Goal: Information Seeking & Learning: Understand process/instructions

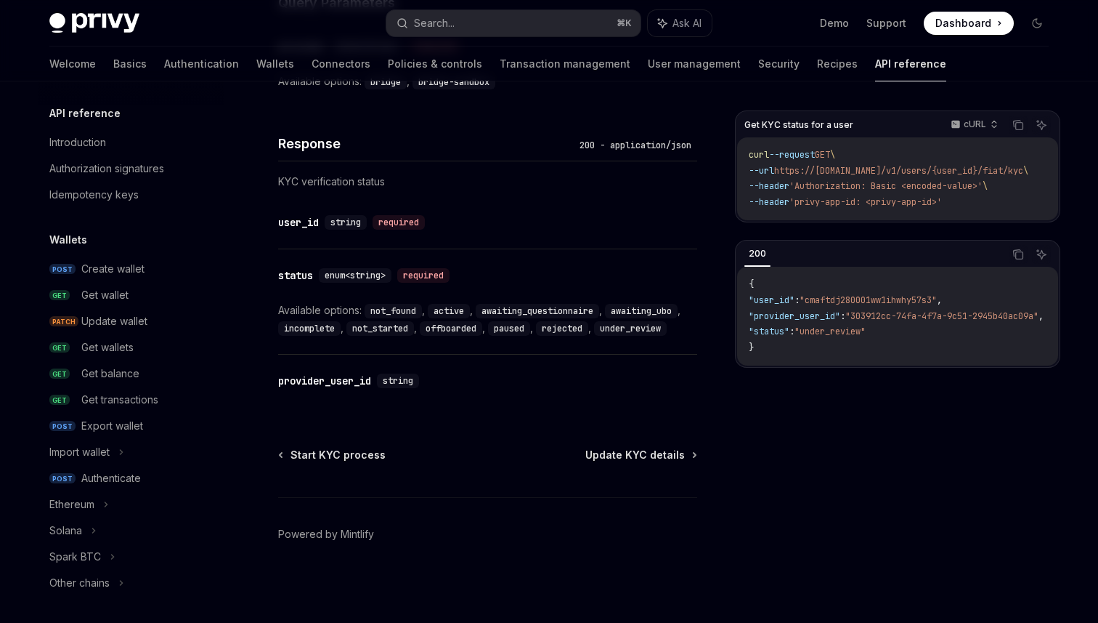
scroll to position [0, 44]
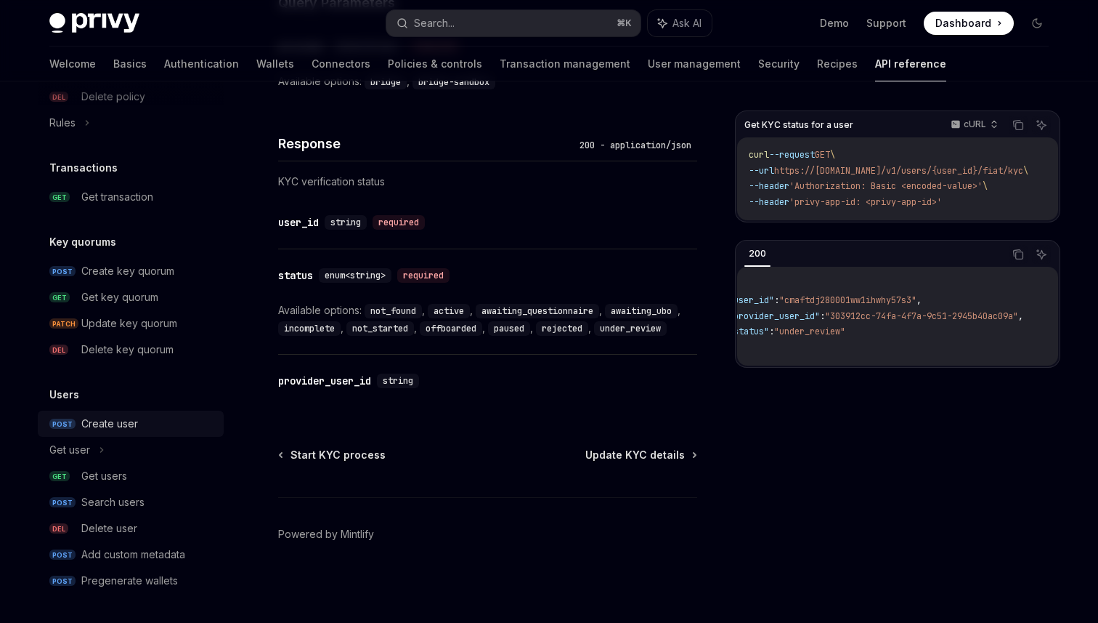
click at [137, 414] on link "POST Create user" at bounding box center [131, 423] width 186 height 26
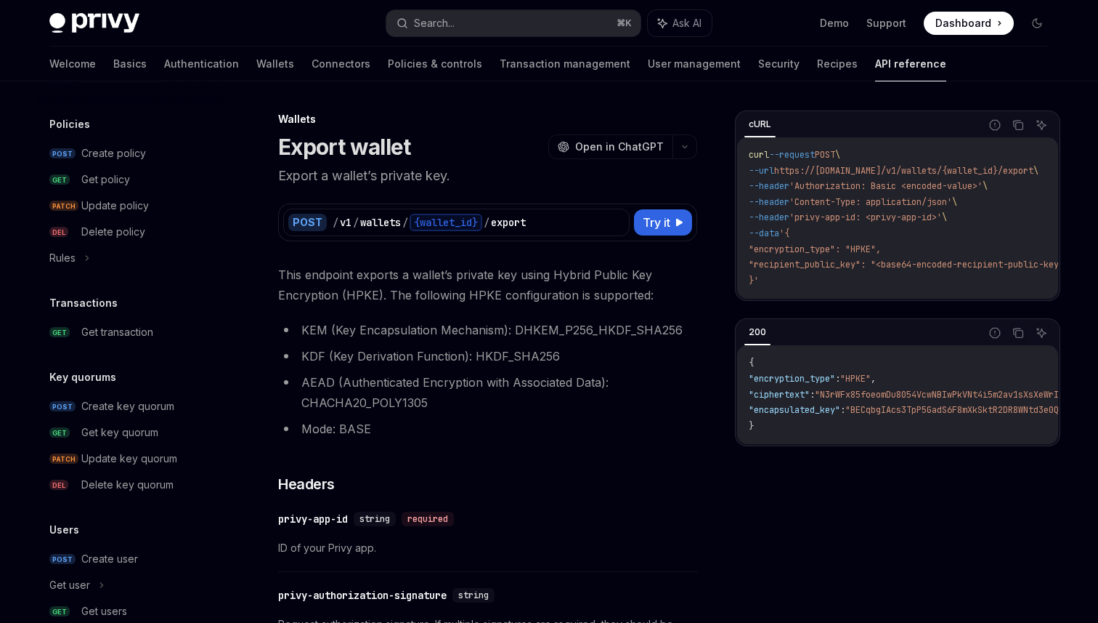
scroll to position [841, 0]
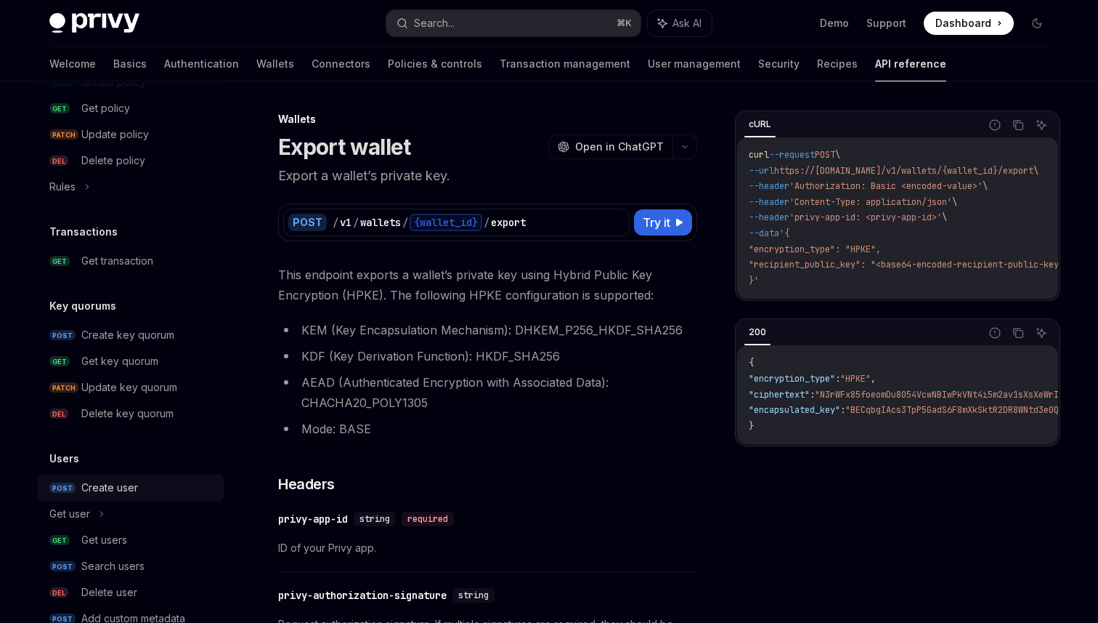
click at [121, 491] on div "Create user" at bounding box center [109, 487] width 57 height 17
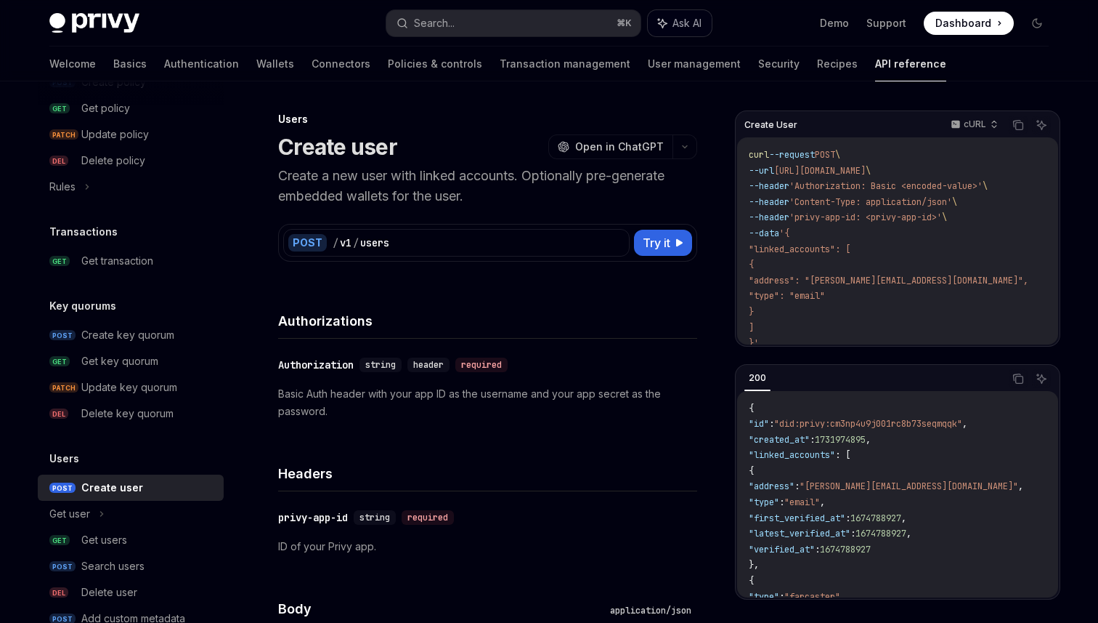
click at [667, 21] on button "Ask AI" at bounding box center [680, 23] width 64 height 26
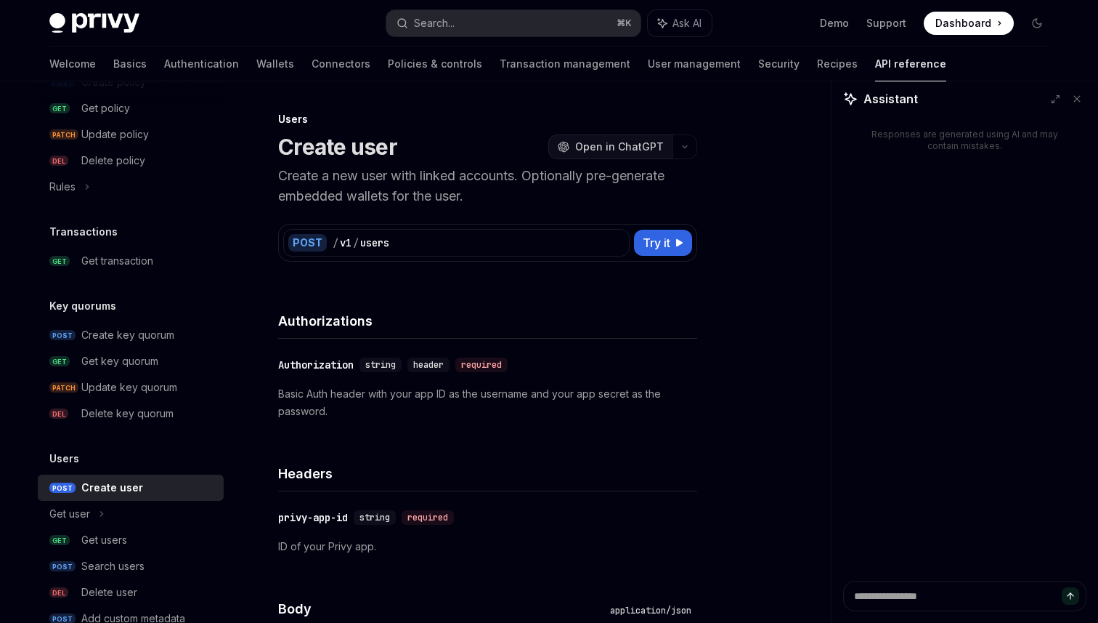
click at [626, 147] on span "Open in ChatGPT" at bounding box center [619, 146] width 89 height 15
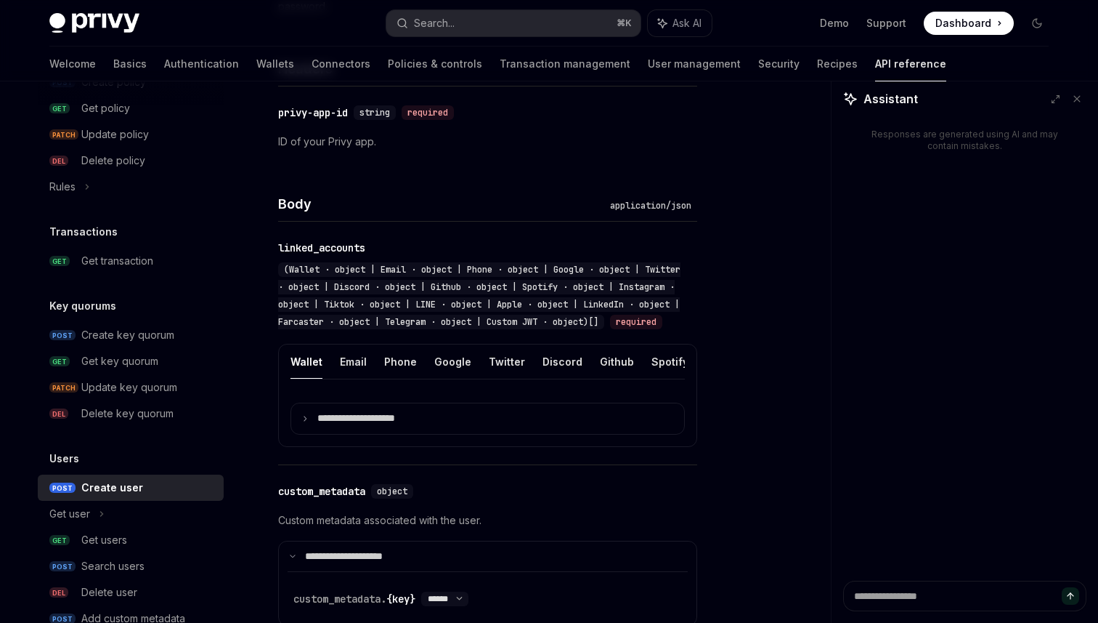
scroll to position [421, 0]
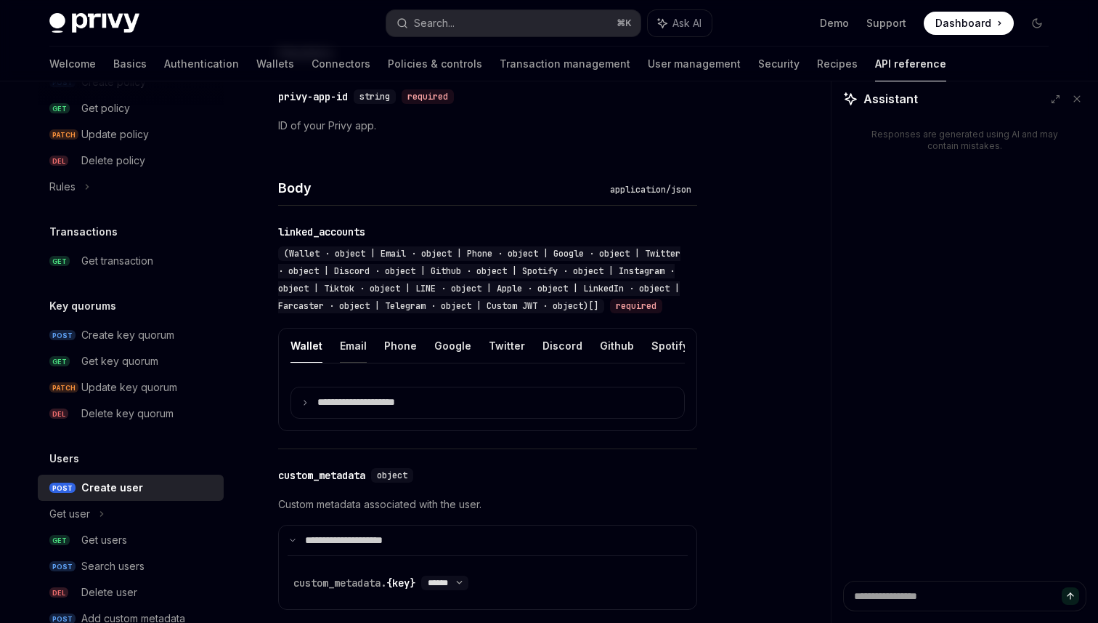
click at [352, 363] on button "Email" at bounding box center [353, 345] width 27 height 34
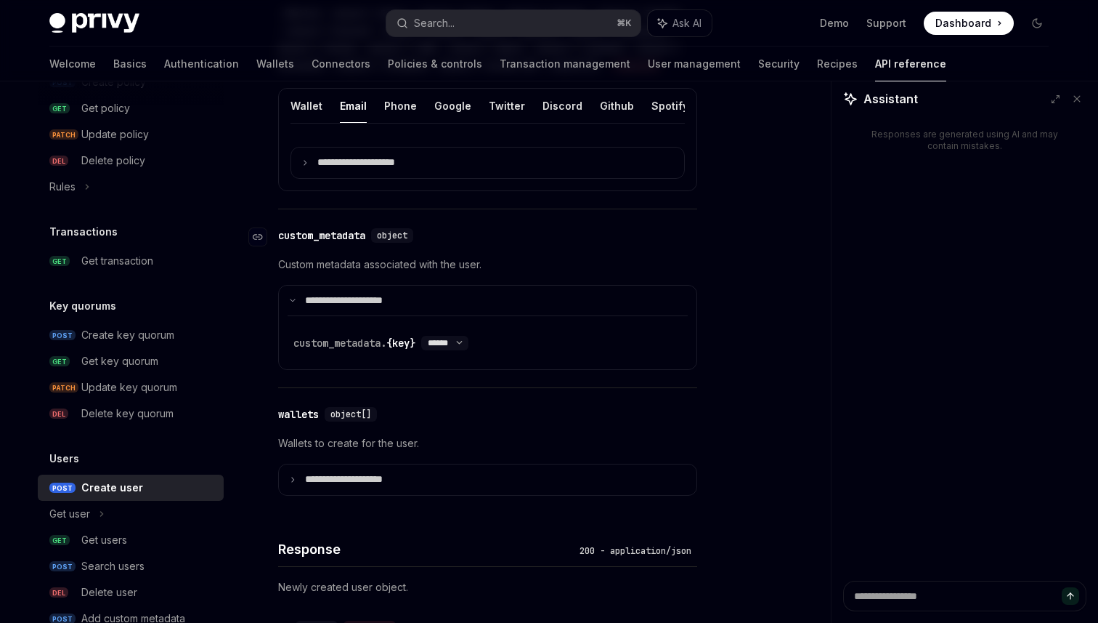
scroll to position [671, 0]
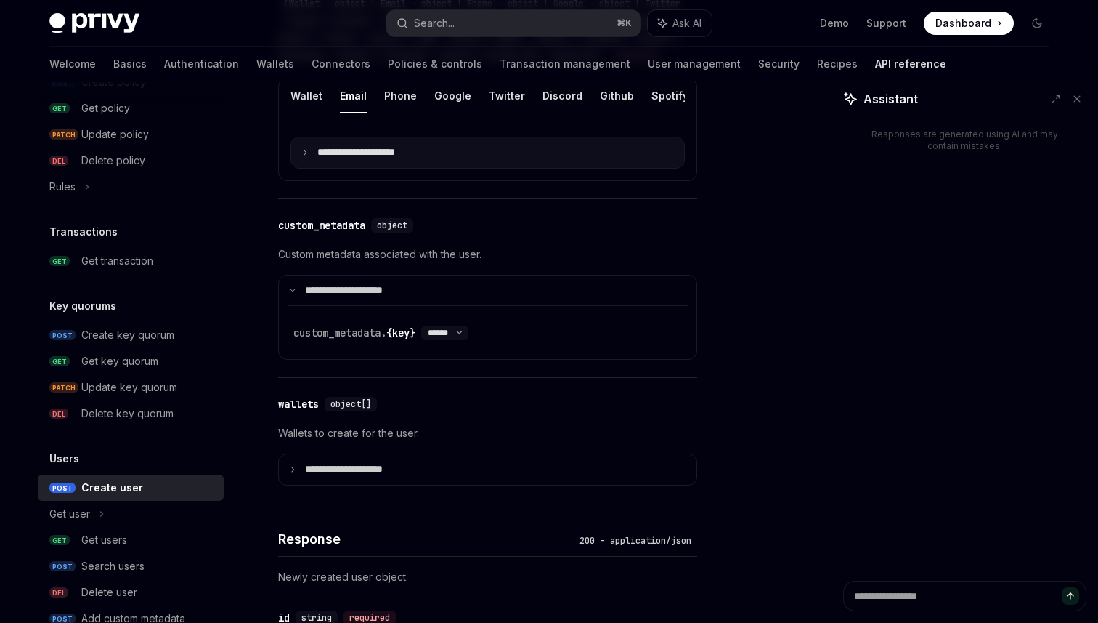
click at [304, 168] on summary "**********" at bounding box center [487, 152] width 393 height 31
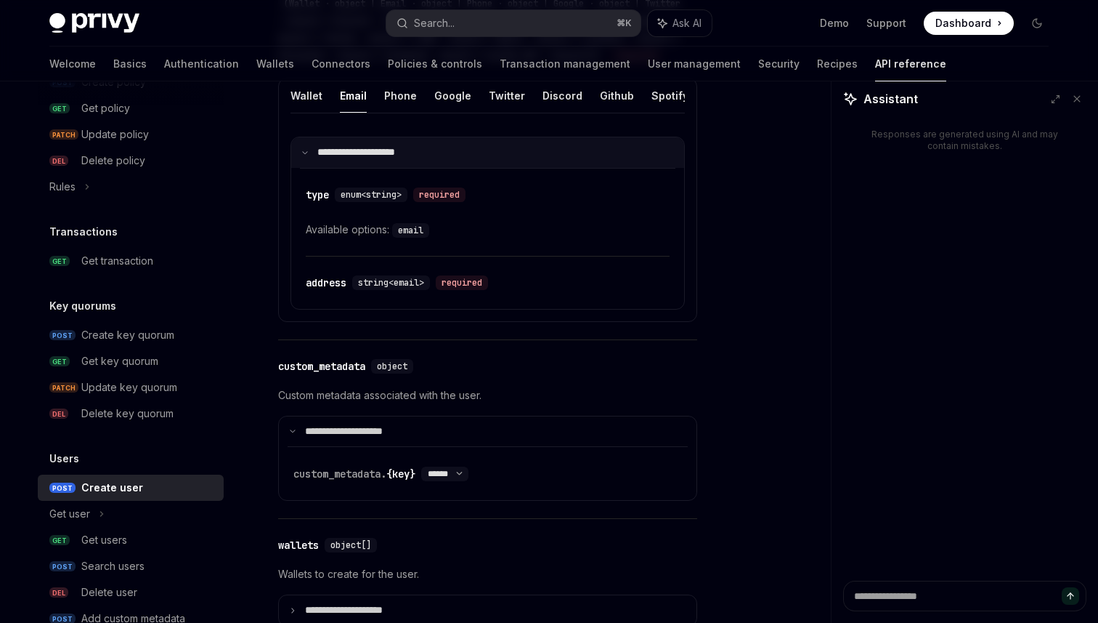
click at [304, 168] on summary "**********" at bounding box center [487, 152] width 393 height 31
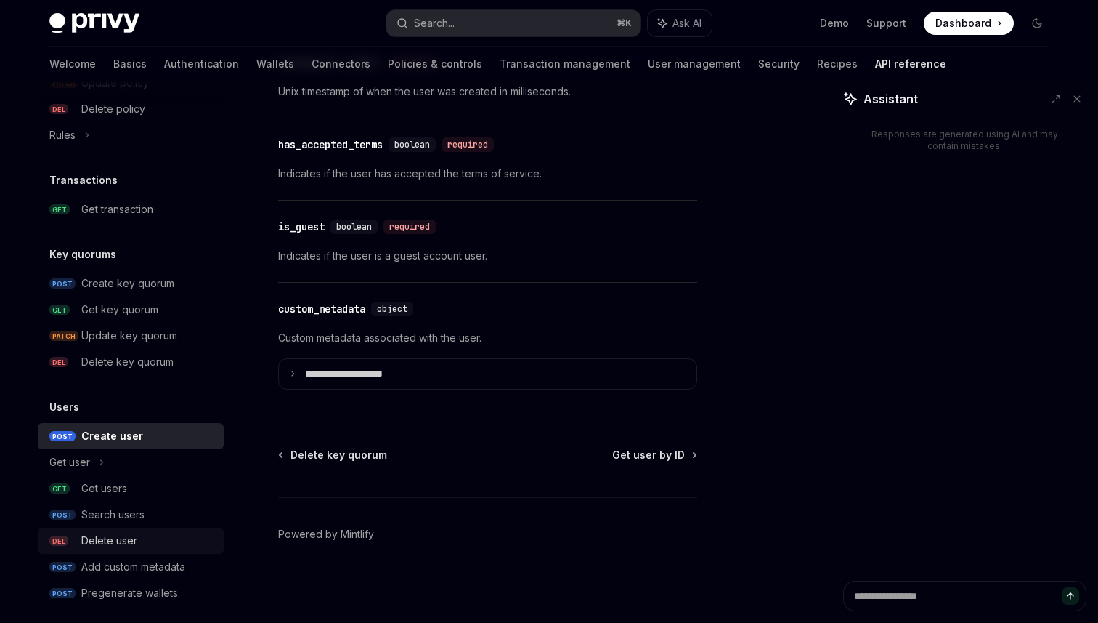
scroll to position [904, 0]
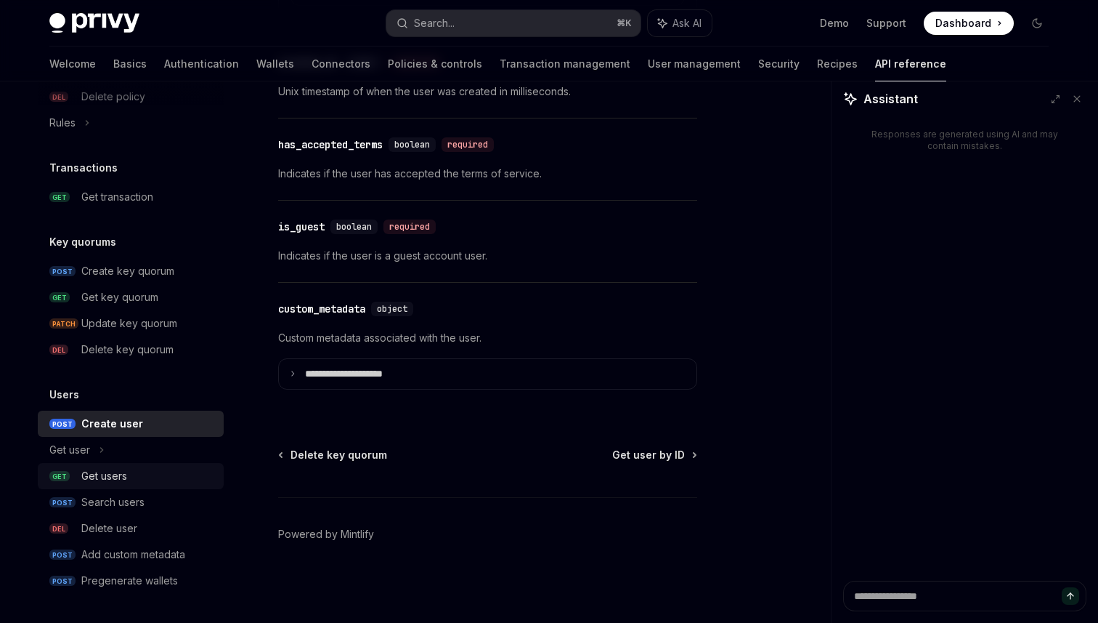
click at [127, 480] on div "Get users" at bounding box center [104, 475] width 46 height 17
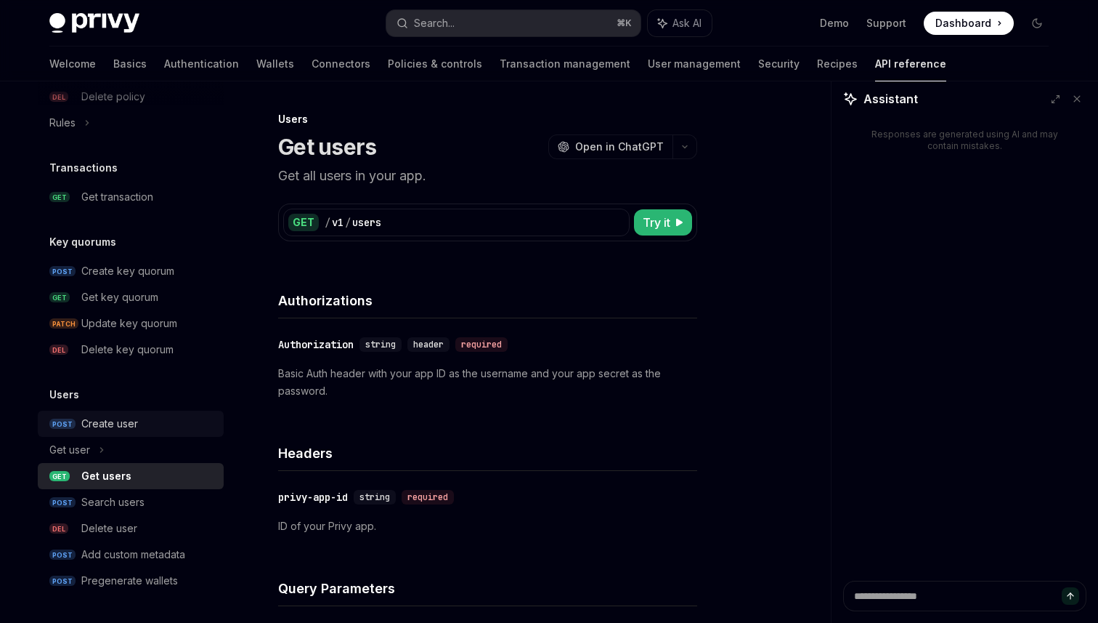
click at [121, 423] on div "Create user" at bounding box center [109, 423] width 57 height 17
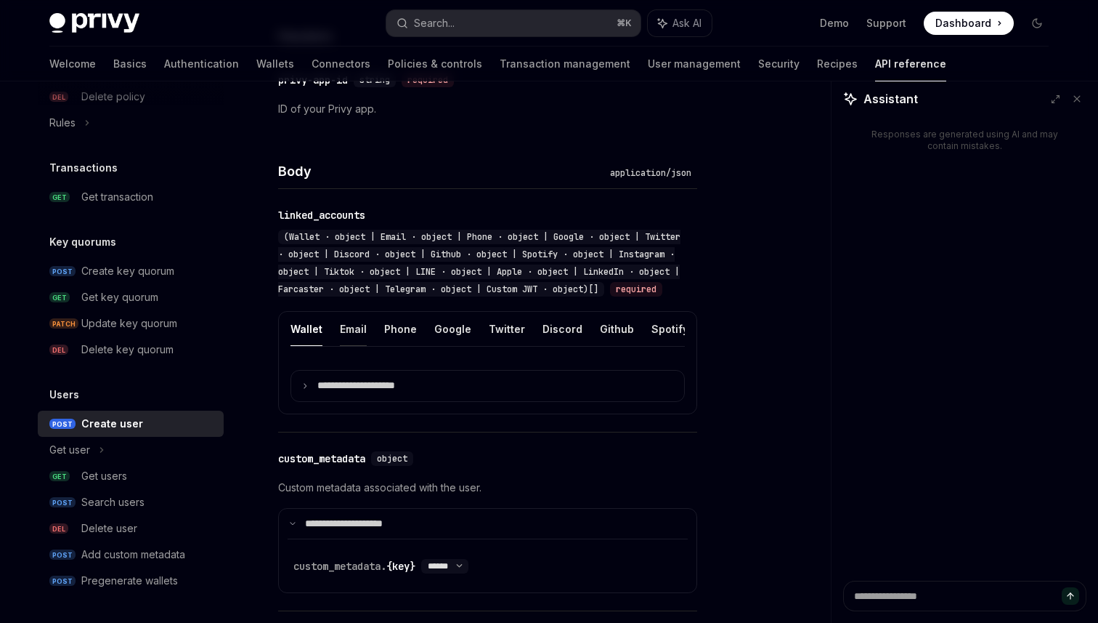
click at [363, 346] on button "Email" at bounding box center [353, 329] width 27 height 34
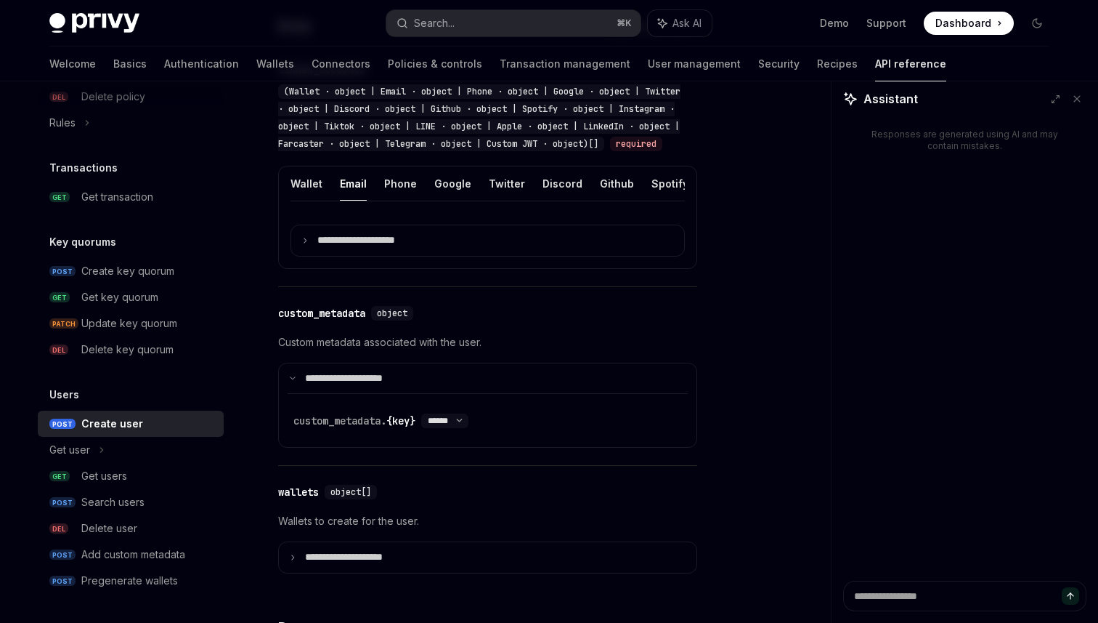
scroll to position [577, 0]
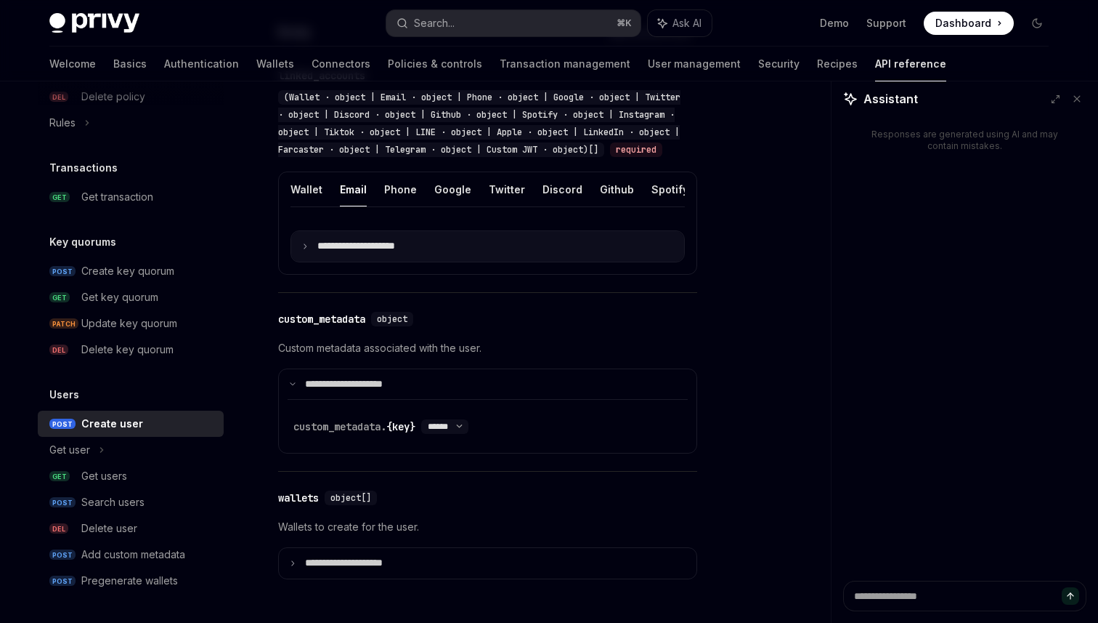
click at [307, 251] on summary "**********" at bounding box center [487, 246] width 393 height 31
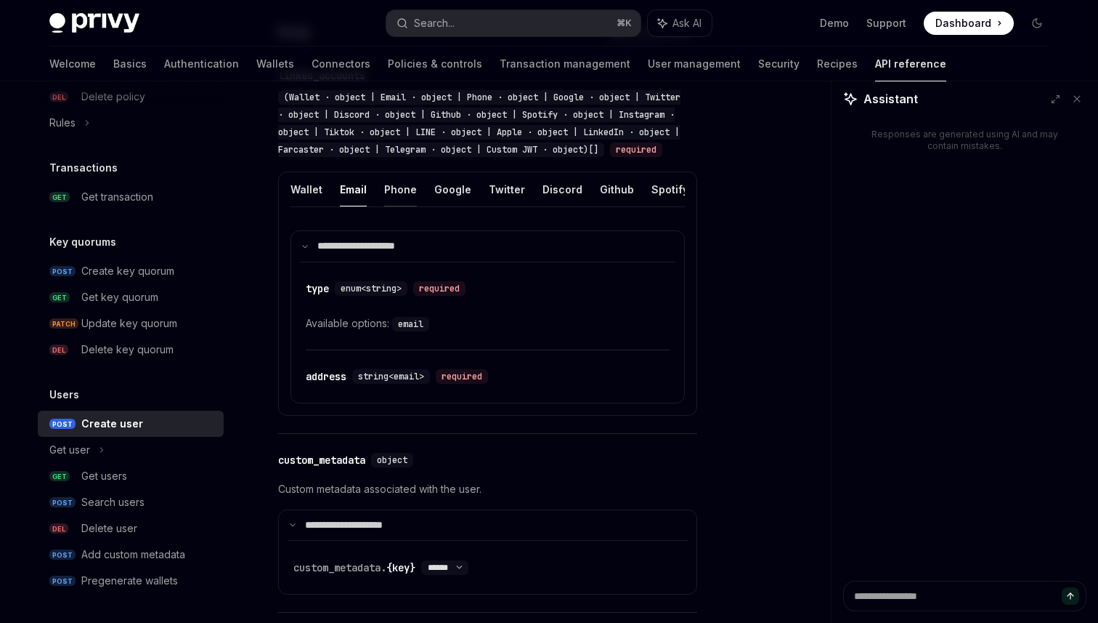
click at [397, 206] on button "Phone" at bounding box center [400, 189] width 33 height 34
type textarea "*"
